Goal: Check status: Check status

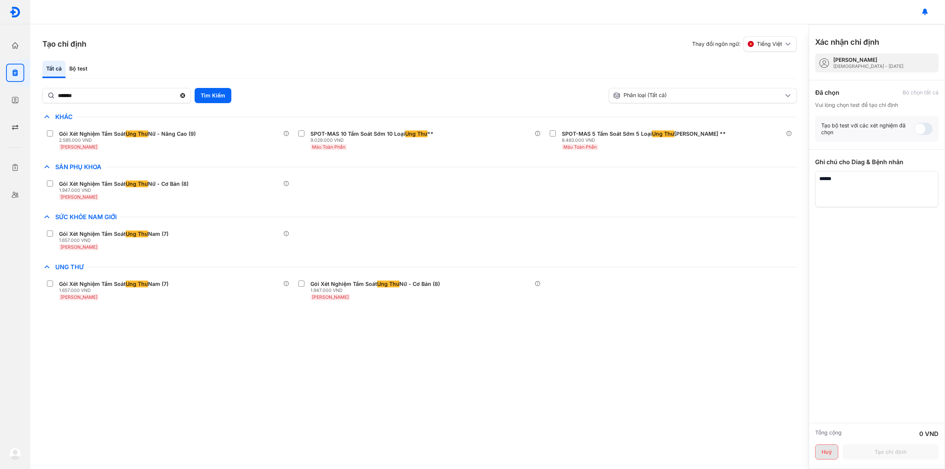
click at [824, 453] on button "Huỷ" at bounding box center [827, 451] width 23 height 15
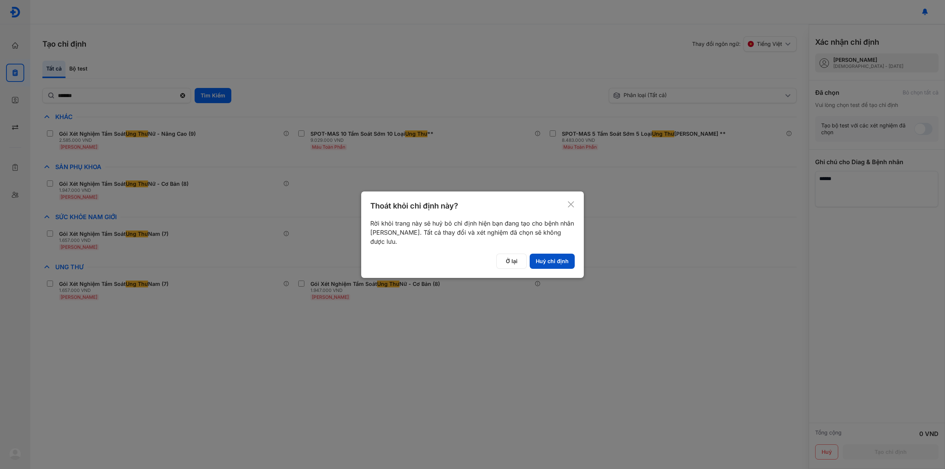
click at [556, 260] on button "Huỷ chỉ định" at bounding box center [552, 260] width 45 height 15
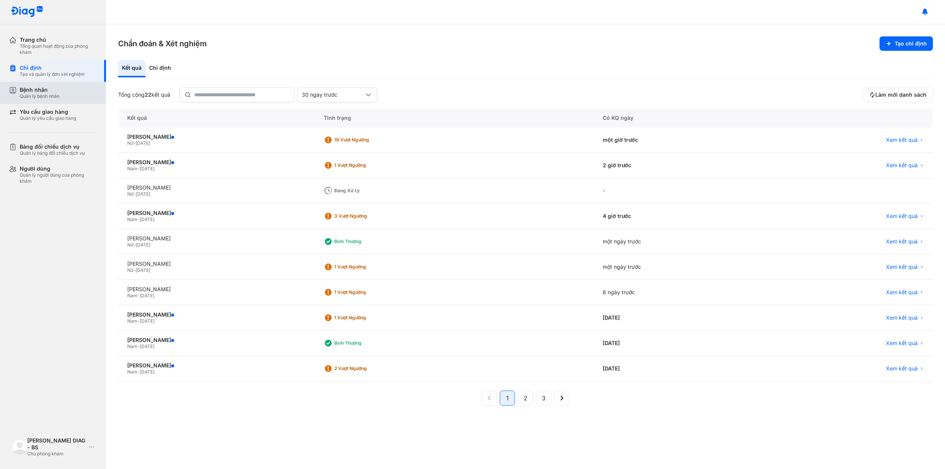
click at [60, 97] on div "Bệnh nhân Quản lý bệnh nhân" at bounding box center [58, 92] width 77 height 13
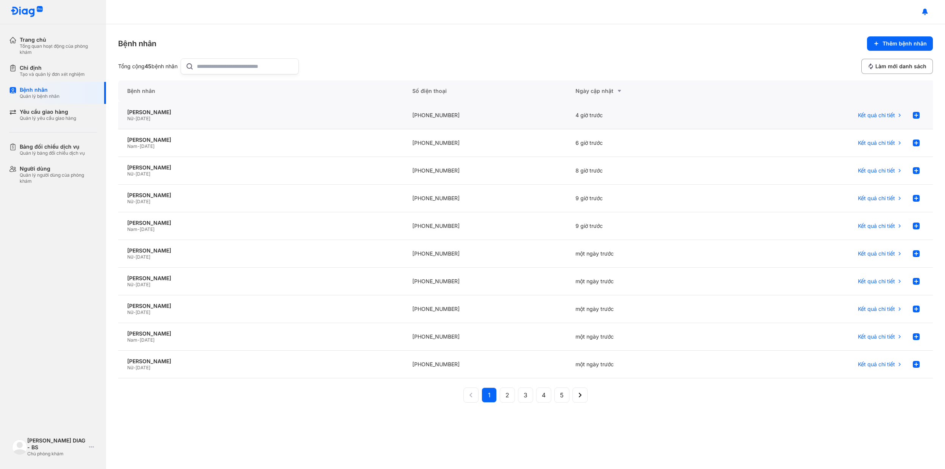
click at [408, 113] on div "+84978666067" at bounding box center [484, 116] width 163 height 28
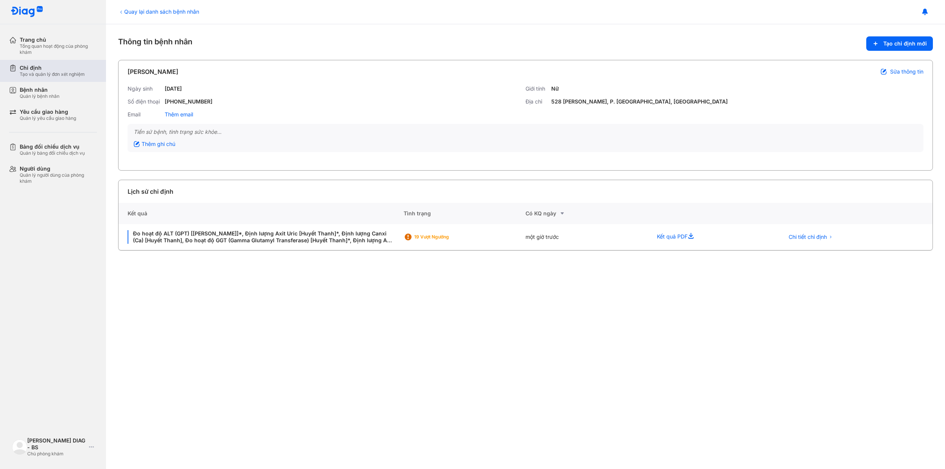
click at [43, 69] on div "Chỉ định" at bounding box center [52, 67] width 65 height 7
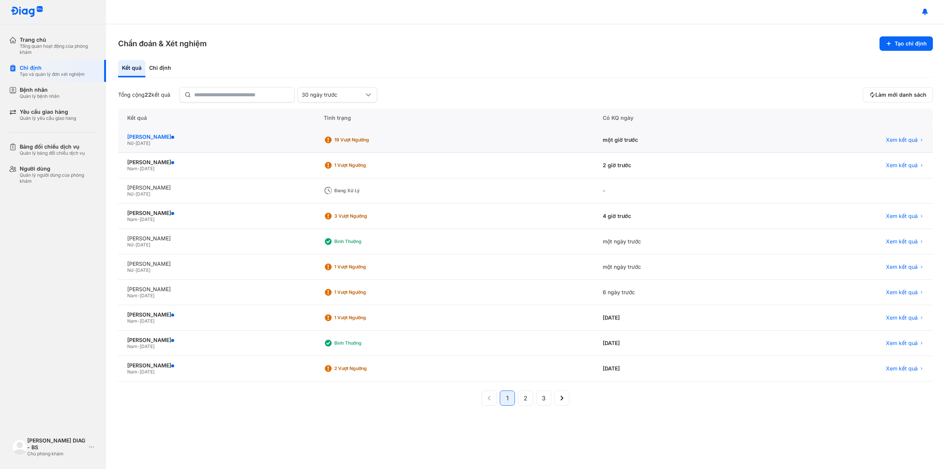
click at [155, 137] on div "Nguyễn Thị Hanh" at bounding box center [216, 136] width 178 height 7
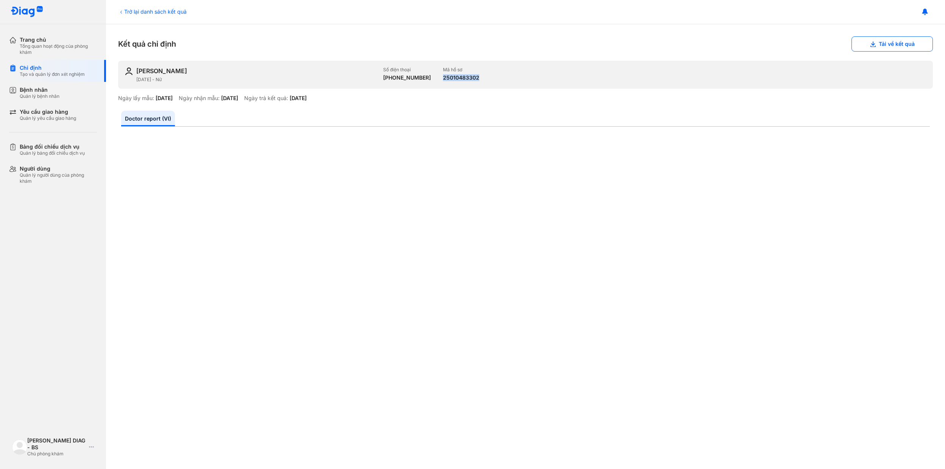
drag, startPoint x: 478, startPoint y: 75, endPoint x: 432, endPoint y: 80, distance: 45.8
click at [432, 80] on div "Nguyễn Thị Hanh 20/02/1962 - Nữ Số điện thoại +84978666067 Mã hồ sơ 25010483302" at bounding box center [525, 75] width 815 height 28
copy div "25010483302"
click at [41, 96] on div "Quản lý bệnh nhân" at bounding box center [40, 96] width 40 height 6
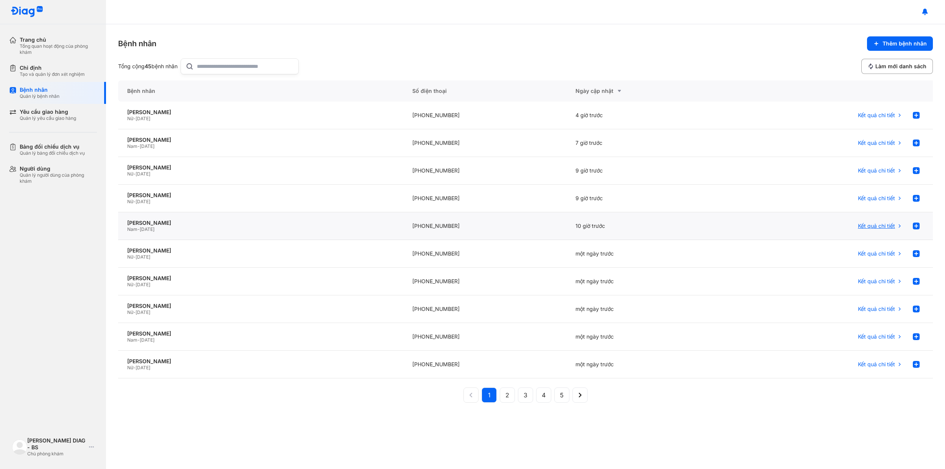
click at [865, 226] on span "Kết quả chi tiết" at bounding box center [876, 225] width 37 height 7
